Goal: Entertainment & Leisure: Consume media (video, audio)

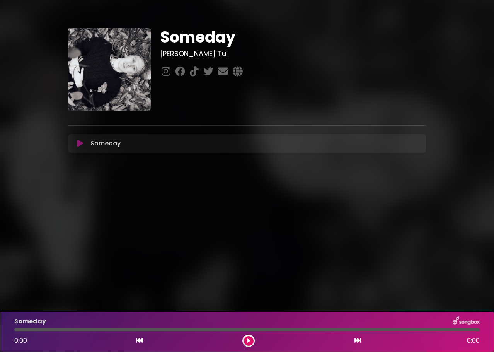
click at [79, 143] on icon at bounding box center [80, 144] width 6 height 8
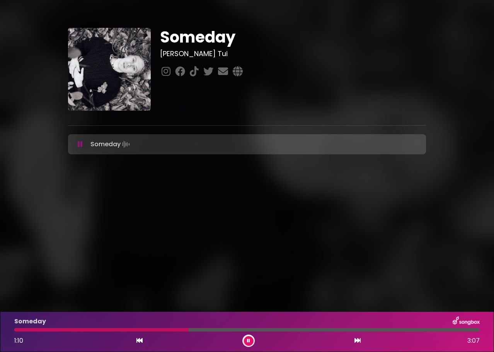
click at [248, 342] on icon at bounding box center [248, 340] width 3 height 5
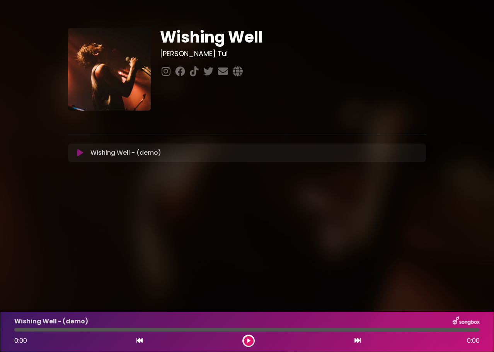
click at [81, 152] on icon at bounding box center [80, 153] width 6 height 8
click at [167, 71] on icon at bounding box center [166, 71] width 12 height 10
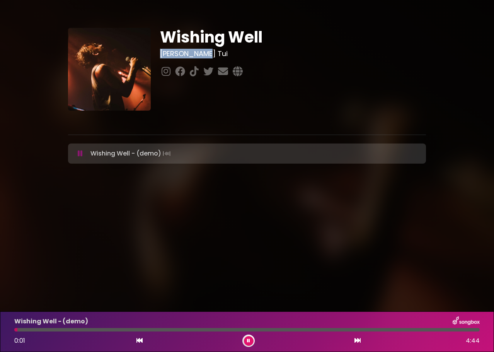
drag, startPoint x: 209, startPoint y: 53, endPoint x: 161, endPoint y: 53, distance: 47.9
click at [161, 53] on h3 "[PERSON_NAME] Tui" at bounding box center [293, 53] width 266 height 9
copy h3 "[PERSON_NAME] Tui"
